Goal: Task Accomplishment & Management: Manage account settings

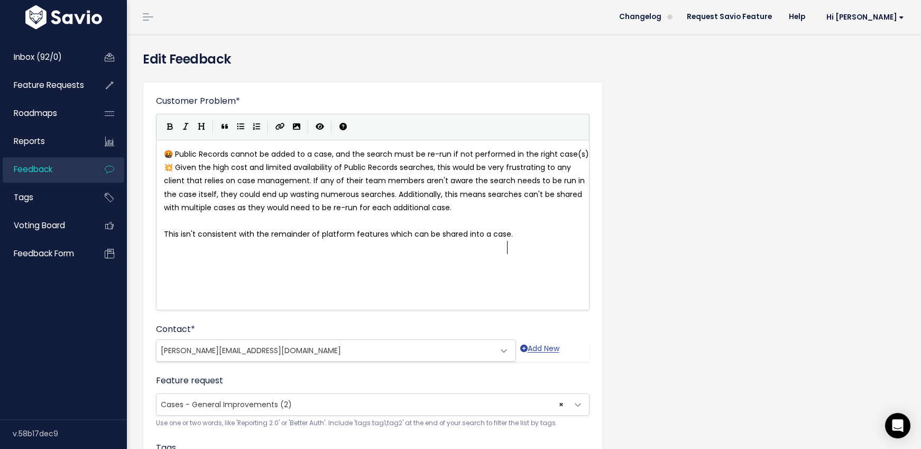
scroll to position [1, 0]
click at [34, 175] on link "Feedback" at bounding box center [45, 169] width 85 height 24
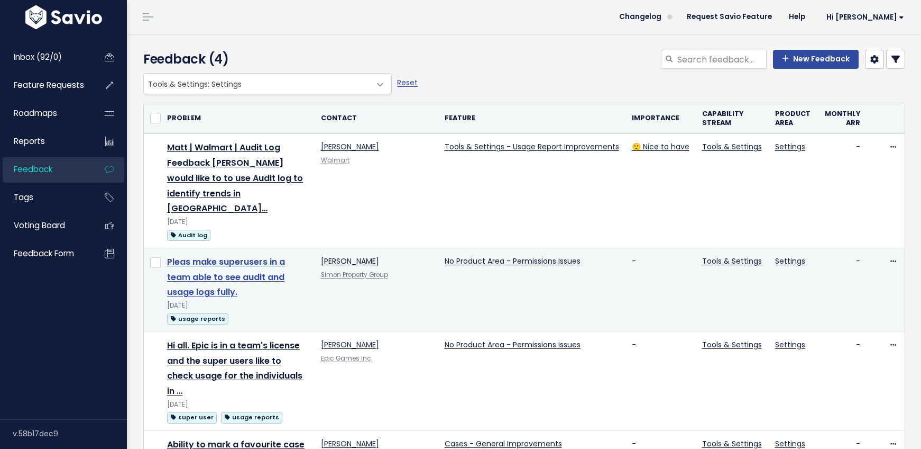
click at [207, 255] on link "Pleas make superusers in a team able to see audit and usage logs fully." at bounding box center [226, 276] width 118 height 43
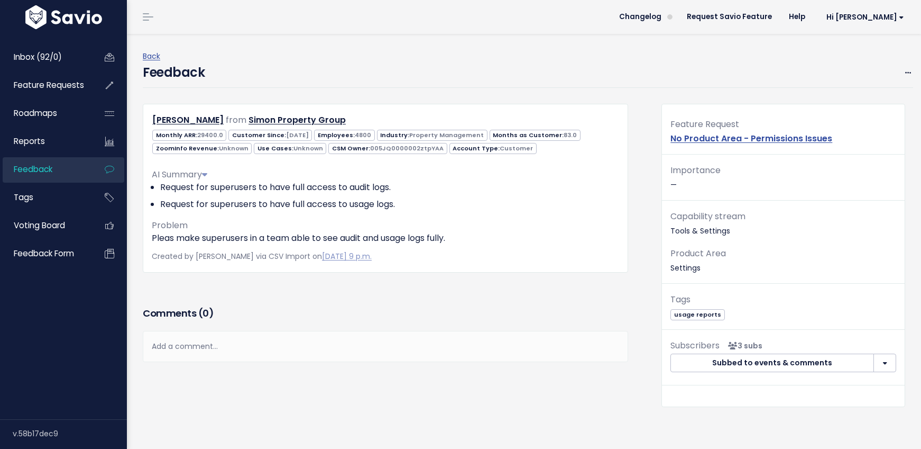
click at [846, 138] on div "Feature Request No Product Area - Permissions Issues" at bounding box center [783, 136] width 243 height 38
click at [731, 139] on link "No Product Area - Permissions Issues" at bounding box center [752, 138] width 162 height 12
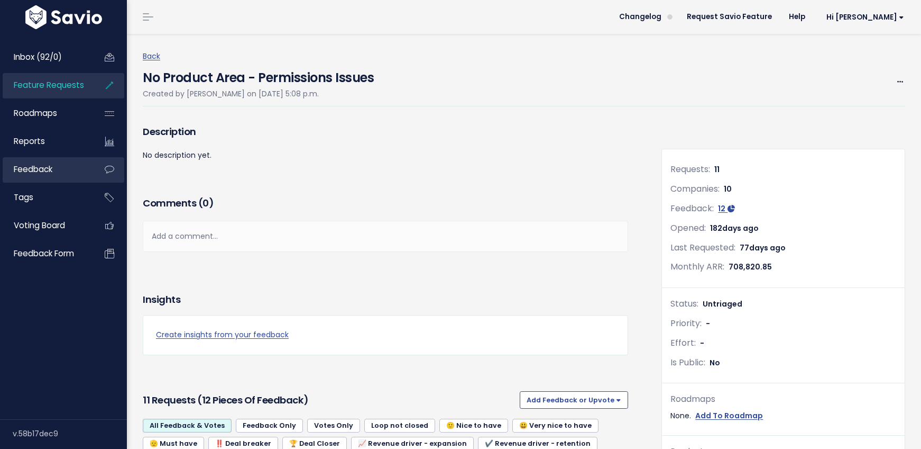
click at [33, 167] on span "Feedback" at bounding box center [33, 168] width 39 height 11
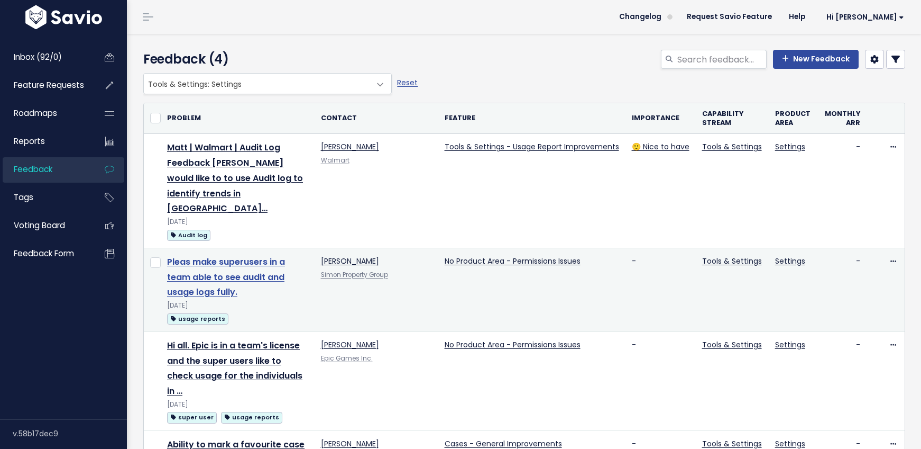
click at [221, 258] on link "Pleas make superusers in a team able to see audit and usage logs fully." at bounding box center [226, 276] width 118 height 43
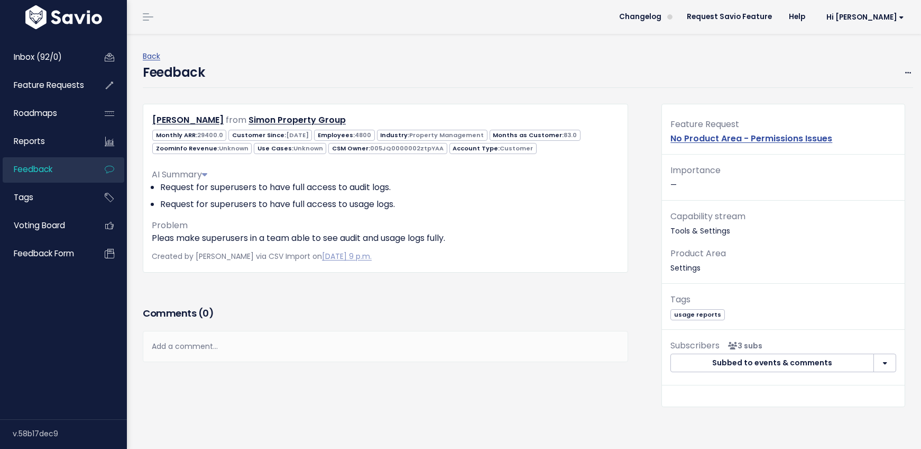
click at [23, 170] on span "Feedback" at bounding box center [33, 168] width 39 height 11
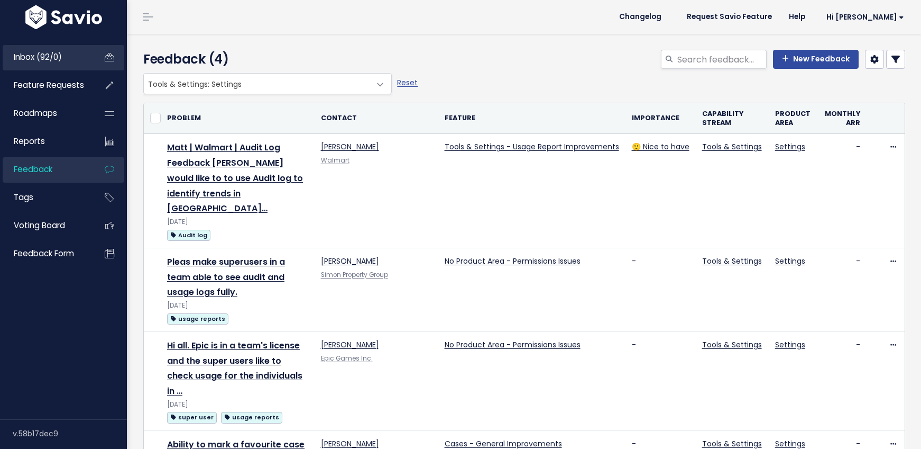
click at [28, 61] on span "Inbox (92/0)" at bounding box center [38, 56] width 48 height 11
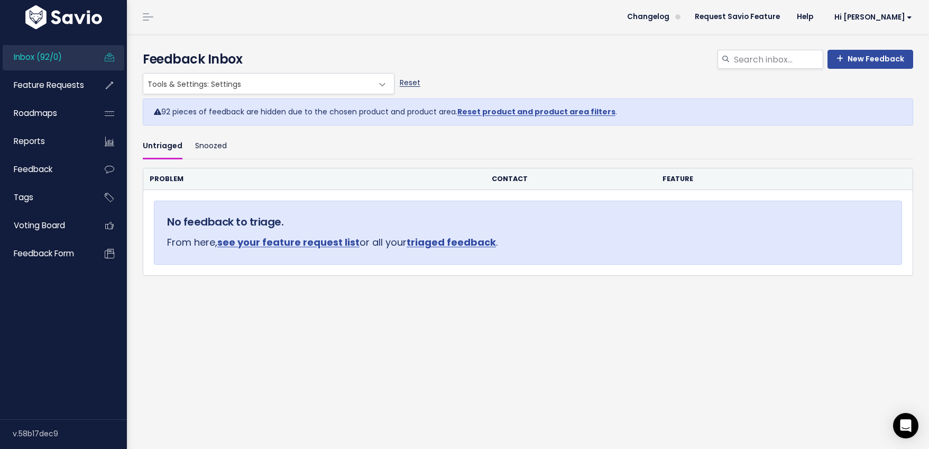
click at [411, 81] on link "Reset" at bounding box center [410, 82] width 21 height 11
select select ":"
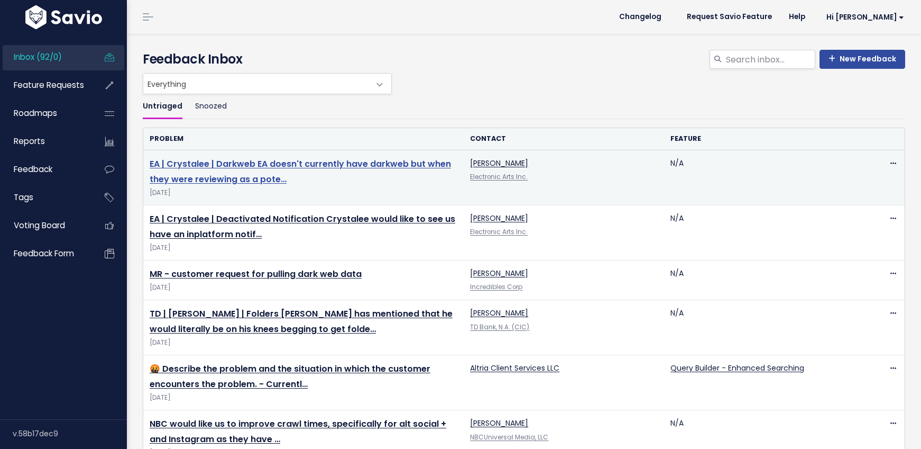
click at [203, 168] on link "EA | Crystalee | Darkweb EA doesn't currently have darkweb but when they were r…" at bounding box center [300, 172] width 301 height 28
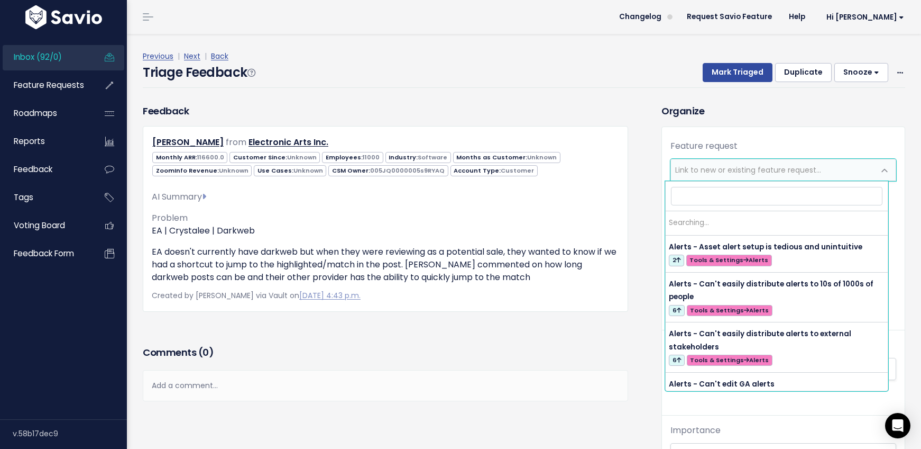
click at [704, 171] on span "Link to new or existing feature request..." at bounding box center [748, 169] width 146 height 11
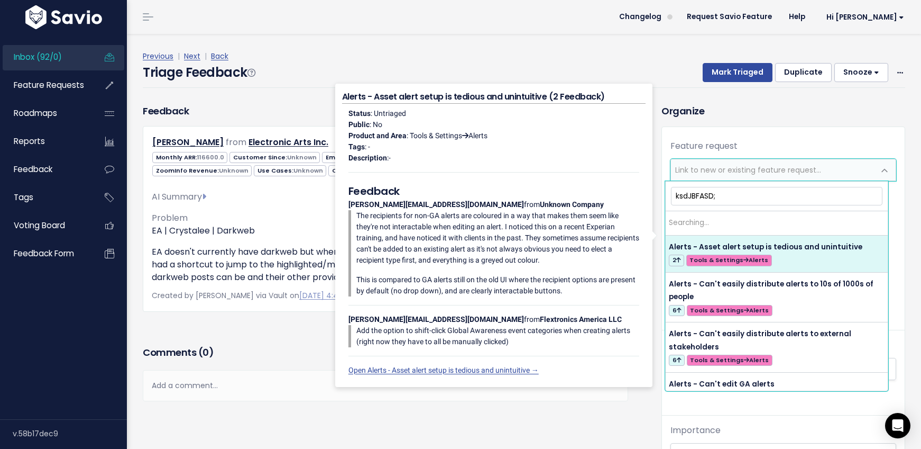
type input "ksdJBFASD;F"
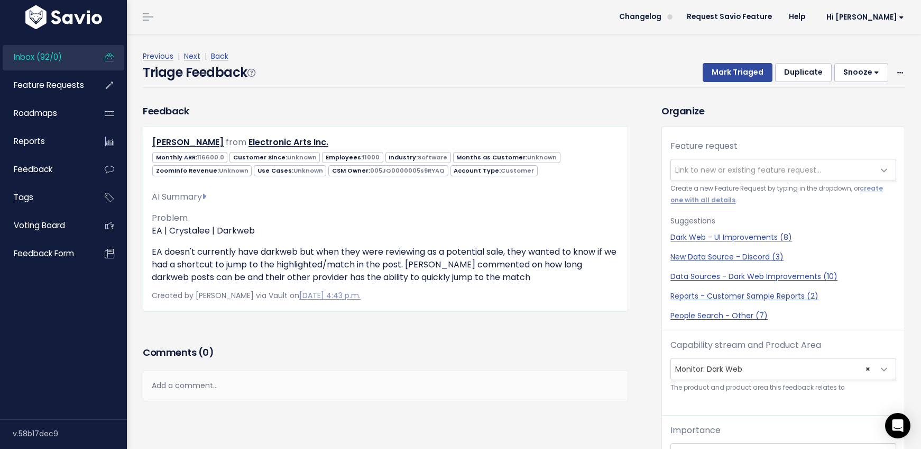
click at [780, 102] on div "Previous | Next | Back Triage Feedback Mark Triaged Duplicate Snooze 1 day 3 da…" at bounding box center [528, 69] width 771 height 70
click at [39, 85] on span "Feature Requests" at bounding box center [49, 84] width 70 height 11
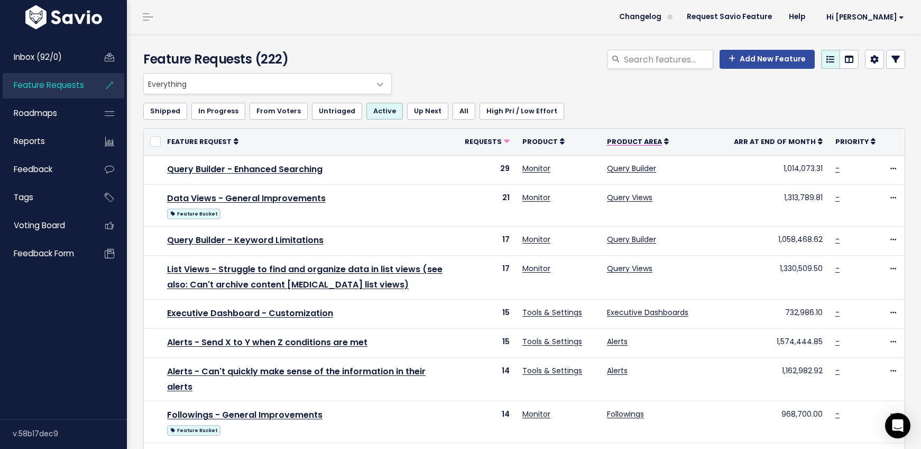
click at [650, 139] on span "Product Area" at bounding box center [634, 141] width 55 height 9
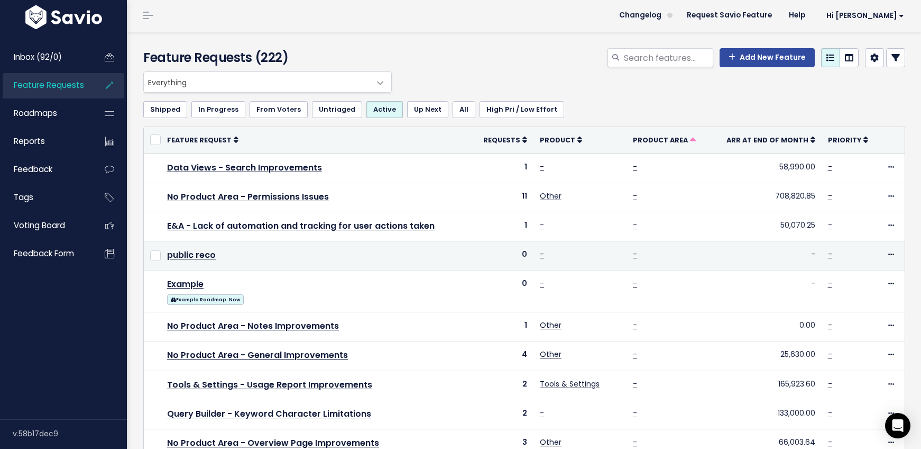
scroll to position [2, 0]
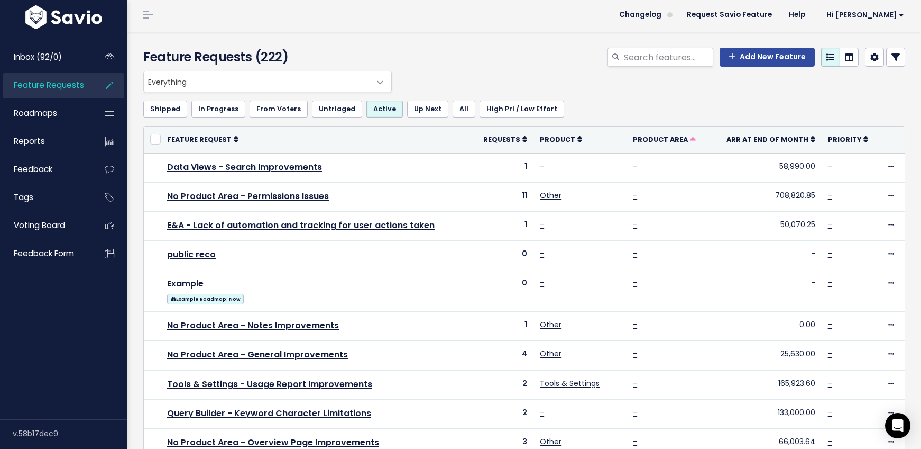
click at [315, 81] on span "Everything" at bounding box center [257, 81] width 226 height 20
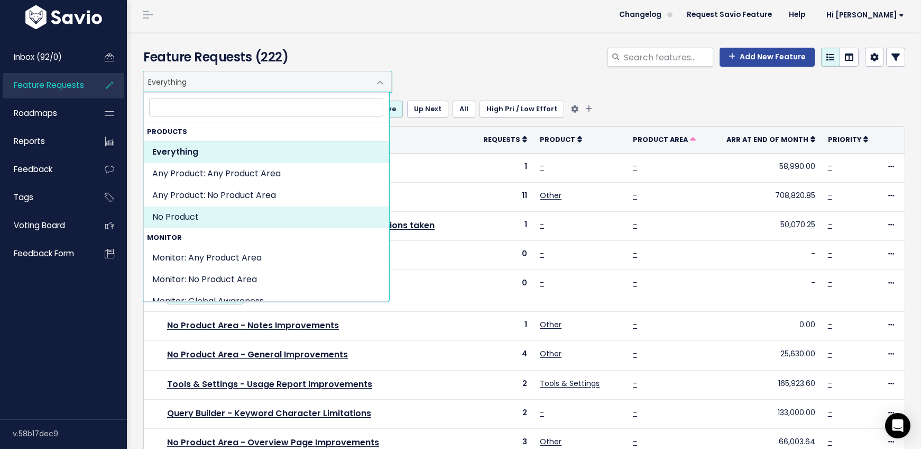
click at [595, 104] on ul "Shipped In Progress From [GEOGRAPHIC_DATA] Untriaged Active Up Next All High Pr…" at bounding box center [524, 108] width 762 height 17
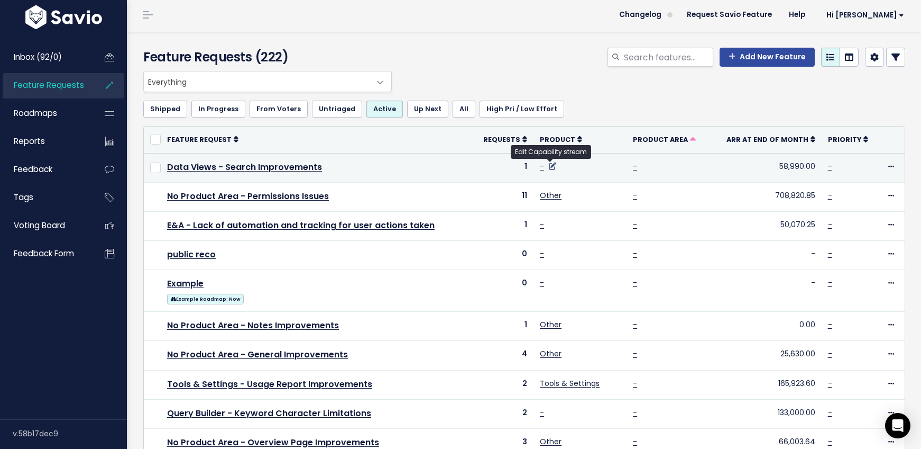
click at [550, 167] on icon at bounding box center [552, 165] width 7 height 7
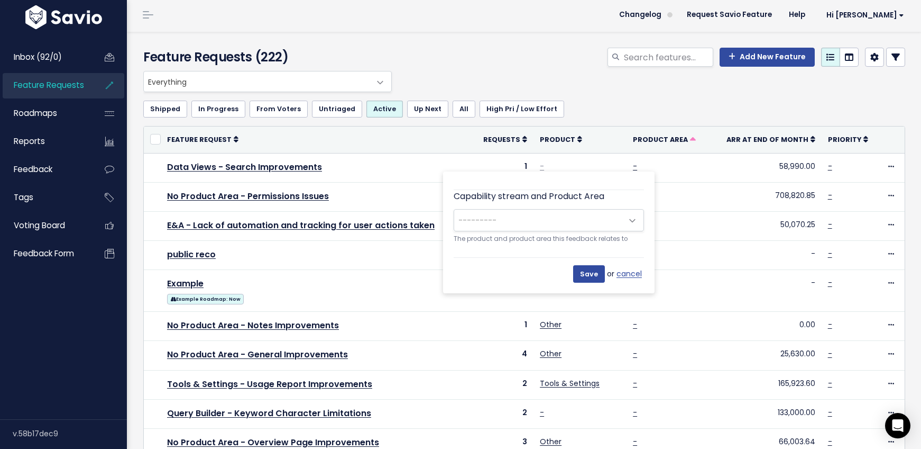
click at [516, 219] on span "---------" at bounding box center [538, 219] width 168 height 21
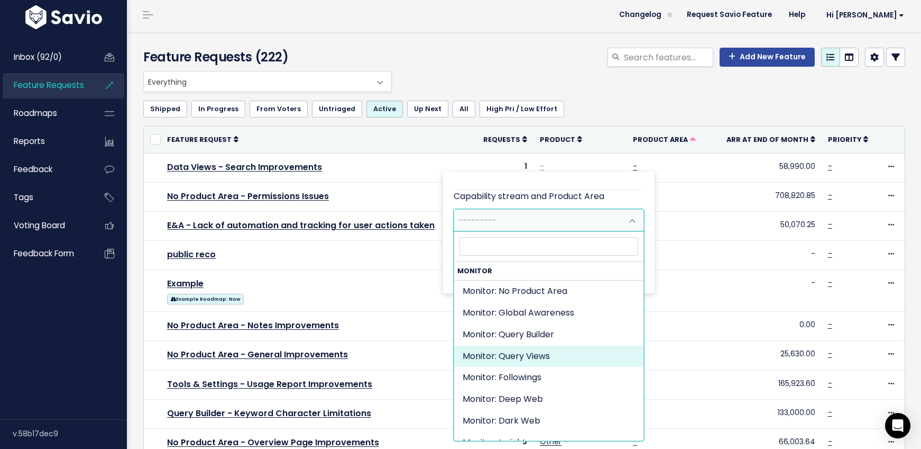
select select "ORGANIZE_COLLABORATE_REPORT:QUERY_VIEWING"
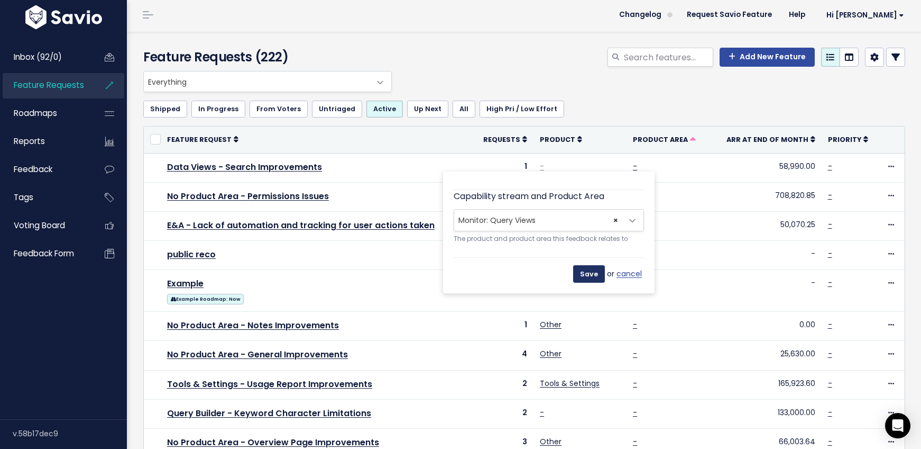
click at [581, 270] on input "Save" at bounding box center [589, 273] width 32 height 17
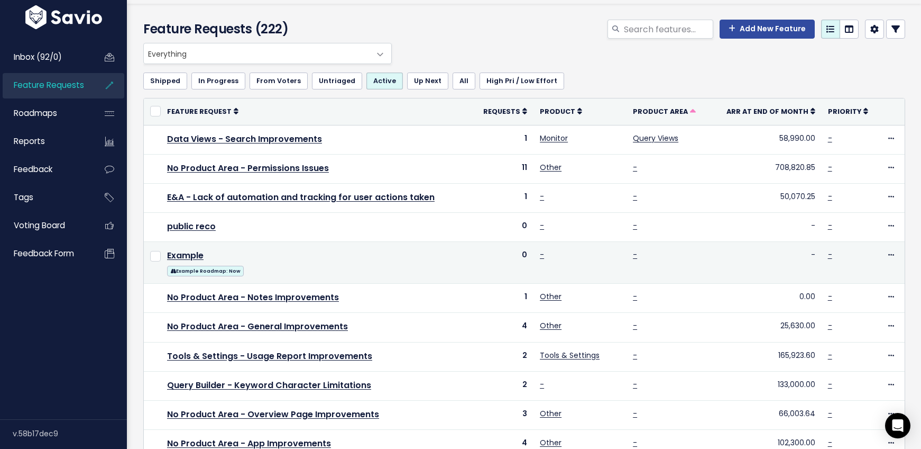
scroll to position [31, 0]
click at [889, 252] on icon at bounding box center [892, 254] width 6 height 7
click at [837, 365] on link "Delete" at bounding box center [847, 365] width 78 height 21
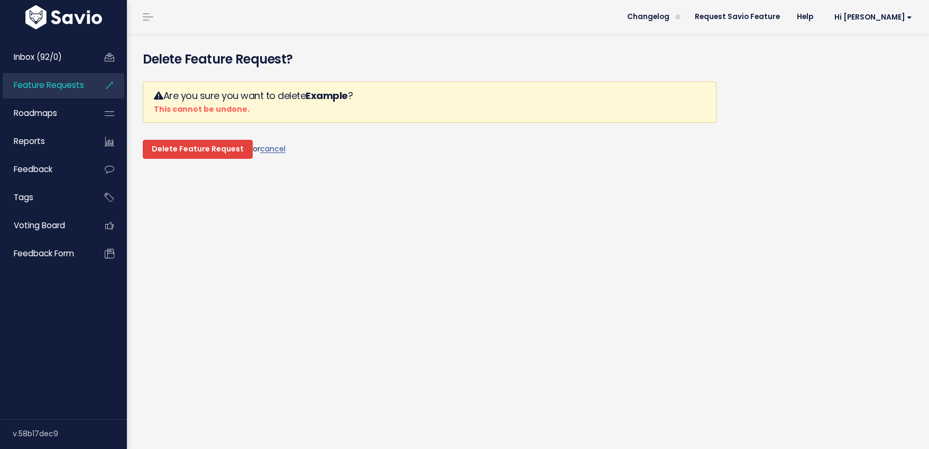
click at [195, 149] on input "Delete Feature Request" at bounding box center [198, 149] width 110 height 19
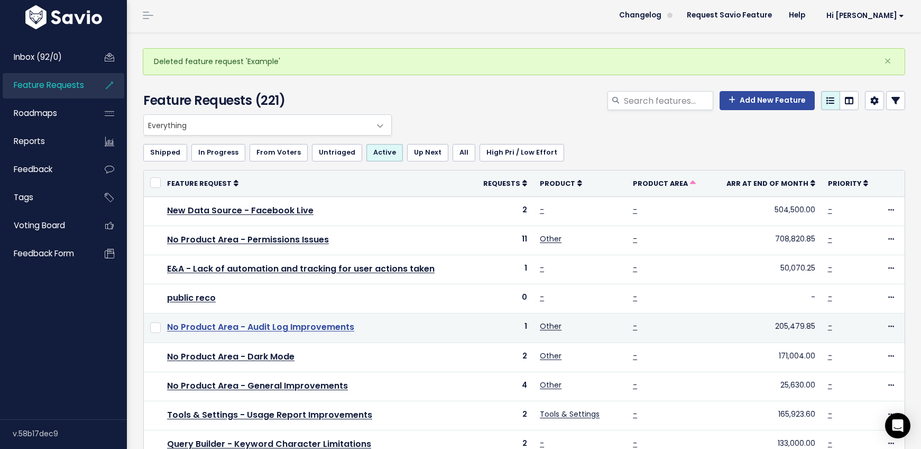
scroll to position [2, 0]
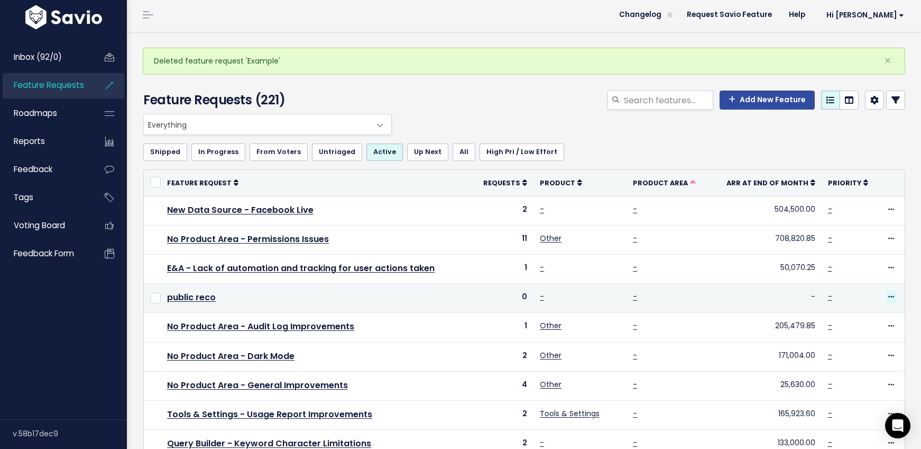
click at [889, 296] on icon at bounding box center [892, 297] width 6 height 7
click at [832, 411] on link "Delete" at bounding box center [847, 407] width 78 height 21
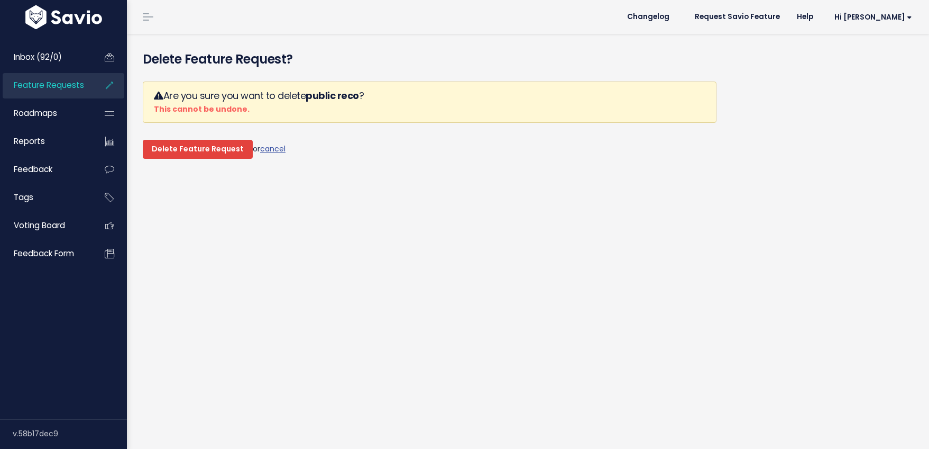
click at [179, 146] on input "Delete Feature Request" at bounding box center [198, 149] width 110 height 19
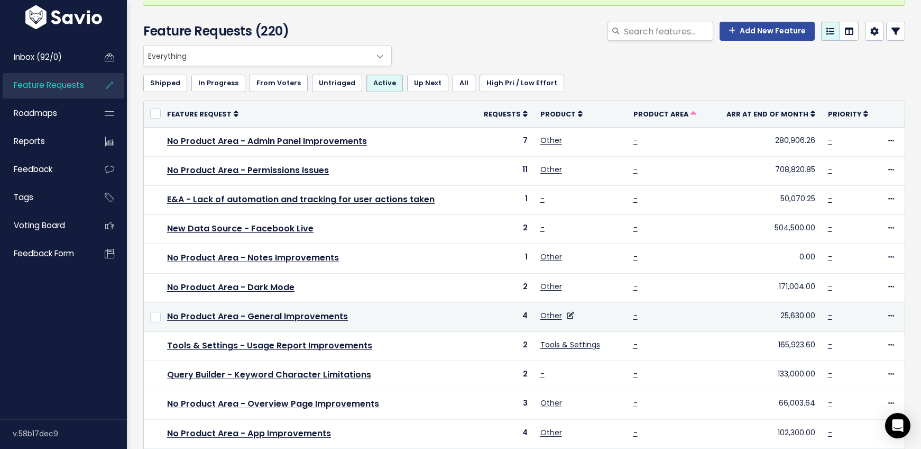
scroll to position [315, 0]
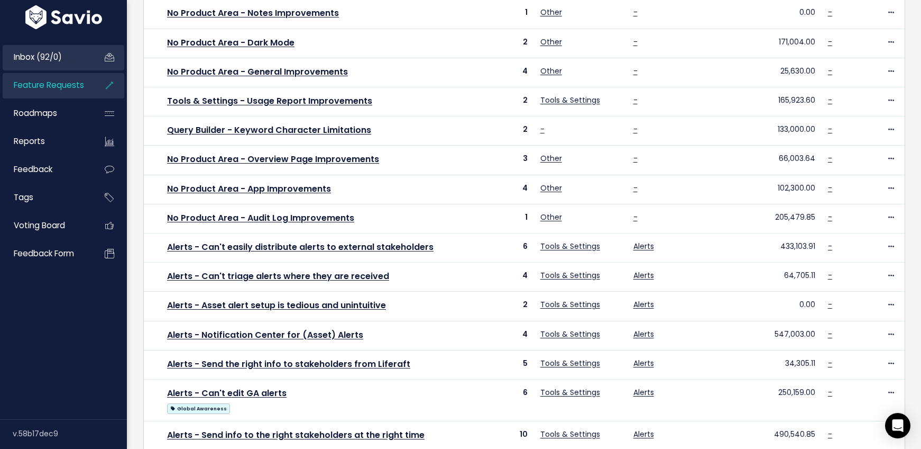
click at [42, 54] on span "Inbox (92/0)" at bounding box center [38, 56] width 48 height 11
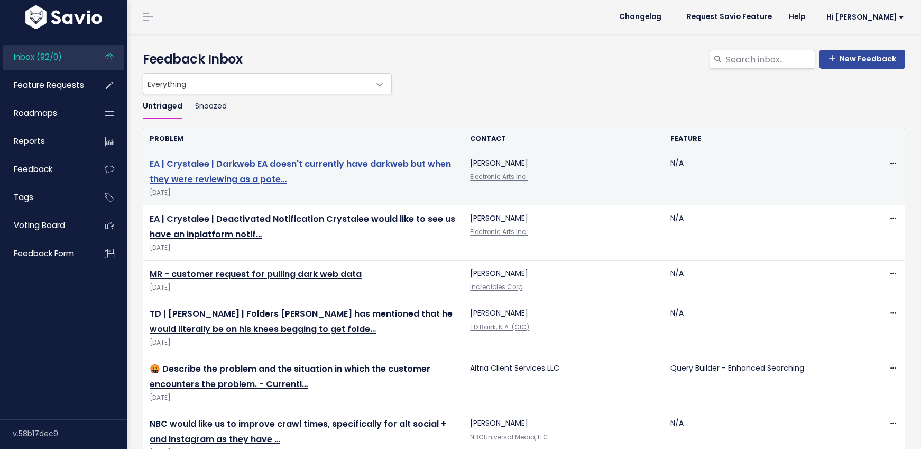
click at [343, 163] on link "EA | Crystalee | Darkweb EA doesn't currently have darkweb but when they were r…" at bounding box center [300, 172] width 301 height 28
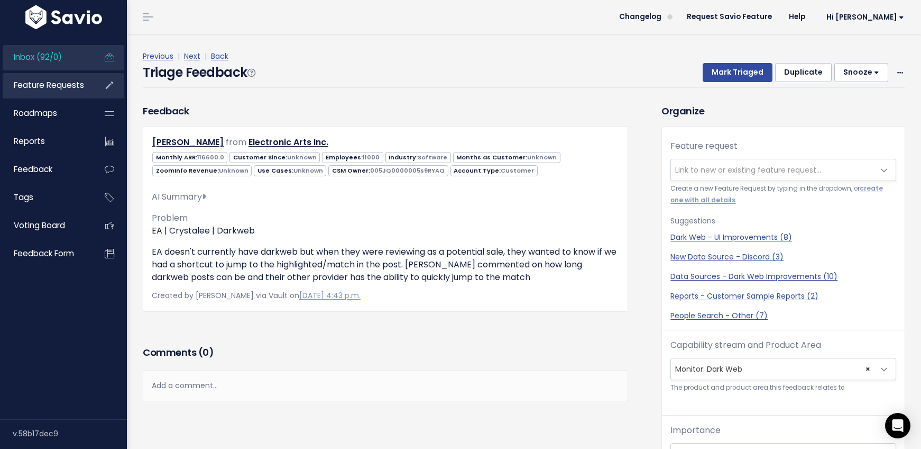
click at [44, 88] on span "Feature Requests" at bounding box center [49, 84] width 70 height 11
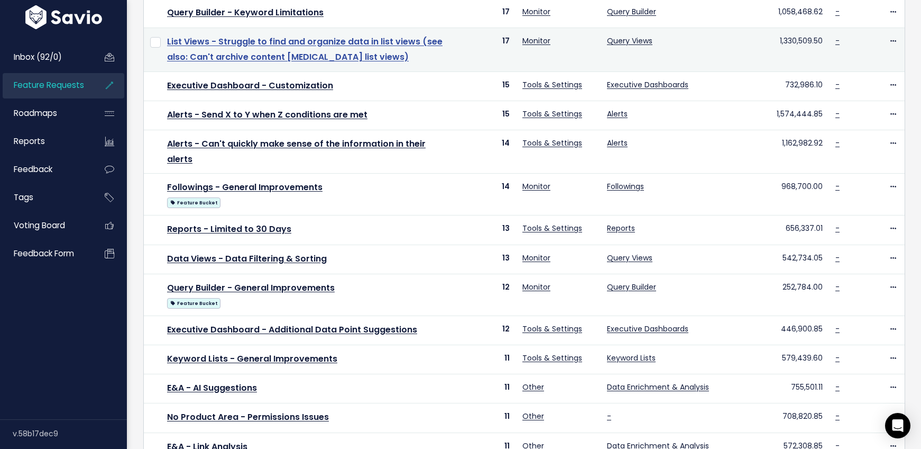
scroll to position [245, 0]
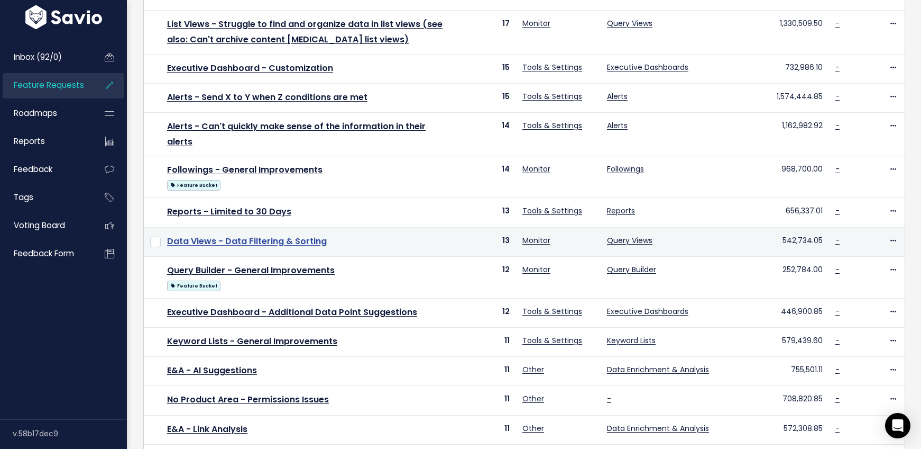
click at [224, 235] on link "Data Views - Data Filtering & Sorting" at bounding box center [247, 241] width 160 height 12
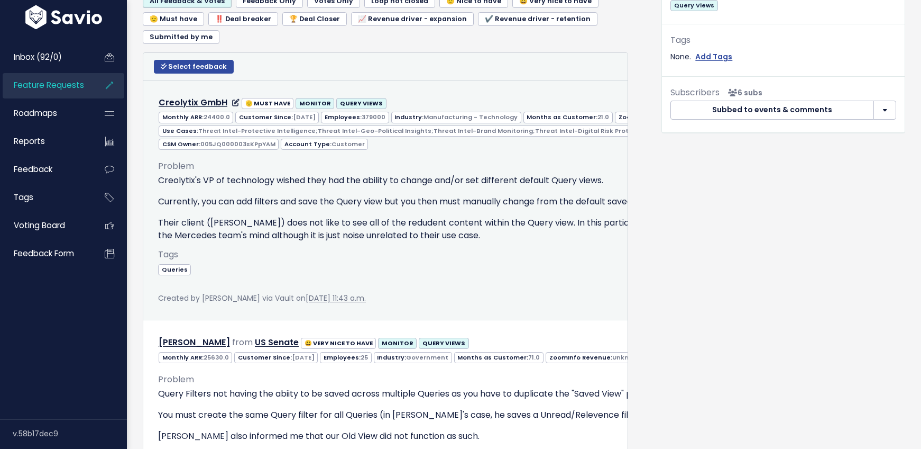
scroll to position [478, 0]
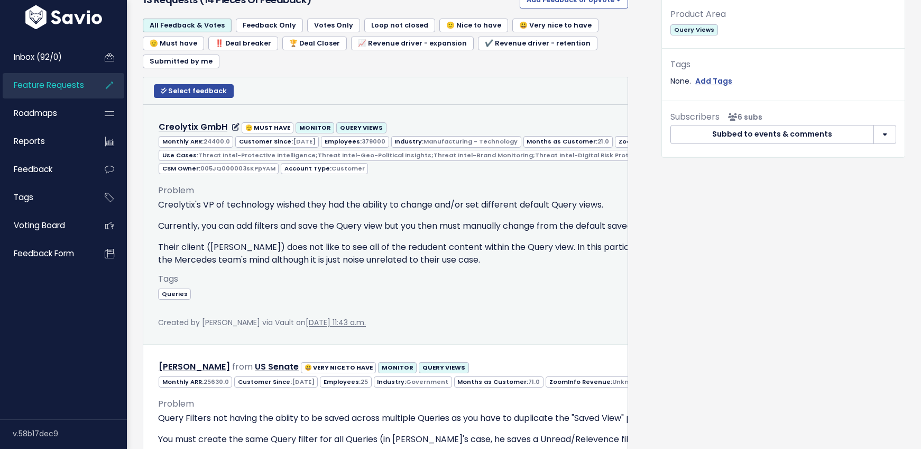
click at [479, 228] on p "Currently, you can add filters and save the Query view but you then must manual…" at bounding box center [613, 225] width 910 height 13
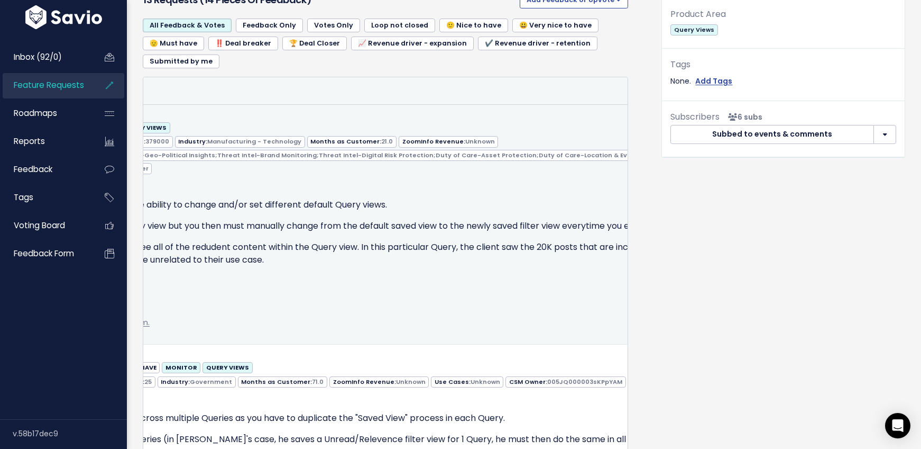
scroll to position [0, 370]
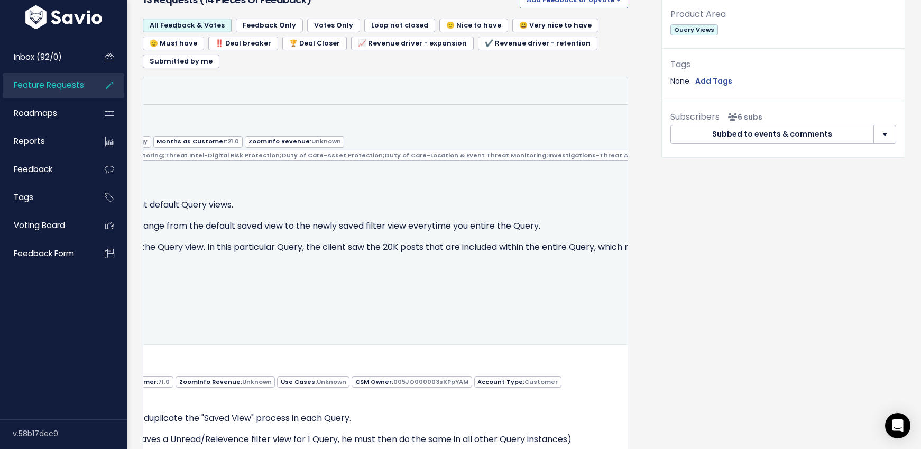
click at [689, 127] on icon at bounding box center [692, 126] width 6 height 7
click at [565, 150] on link "Edit" at bounding box center [575, 154] width 76 height 21
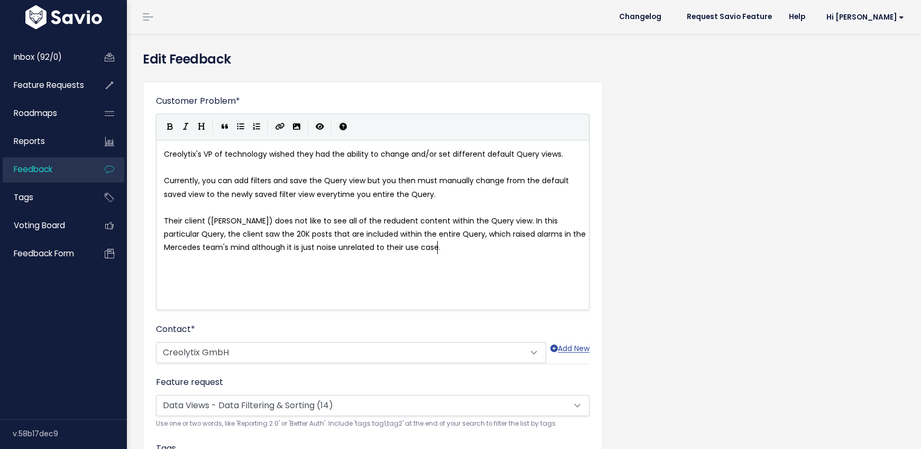
scroll to position [1, 0]
click at [601, 266] on div "Customer Problem * Creolytix's VP of technology wished they had the ability to …" at bounding box center [373, 378] width 460 height 595
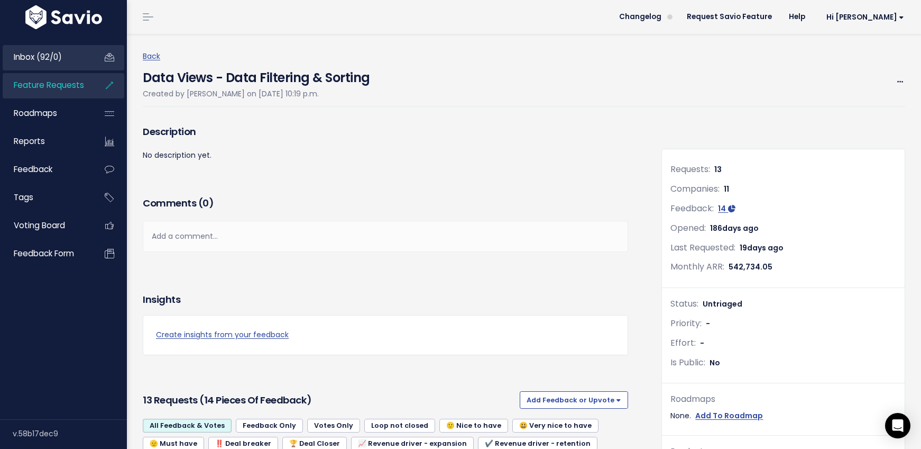
click at [39, 55] on span "Inbox (92/0)" at bounding box center [38, 56] width 48 height 11
